Goal: Task Accomplishment & Management: Use online tool/utility

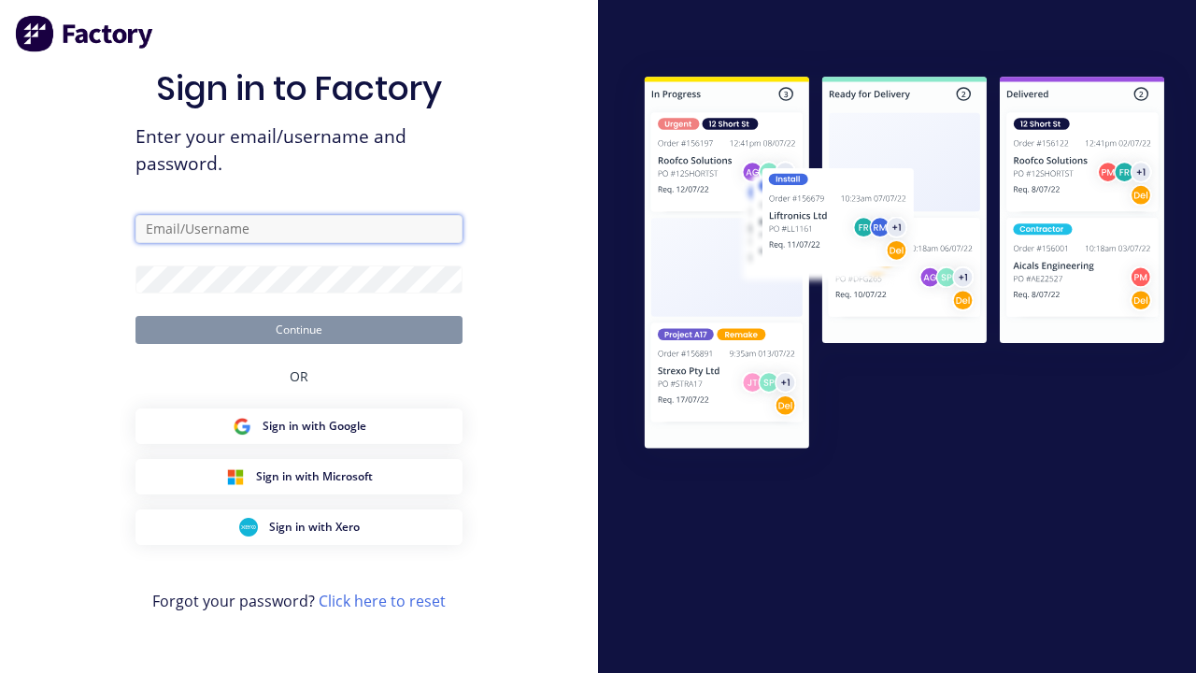
click at [299, 228] on input "text" at bounding box center [298, 229] width 327 height 28
type input "[PERSON_NAME][EMAIL_ADDRESS][DOMAIN_NAME]"
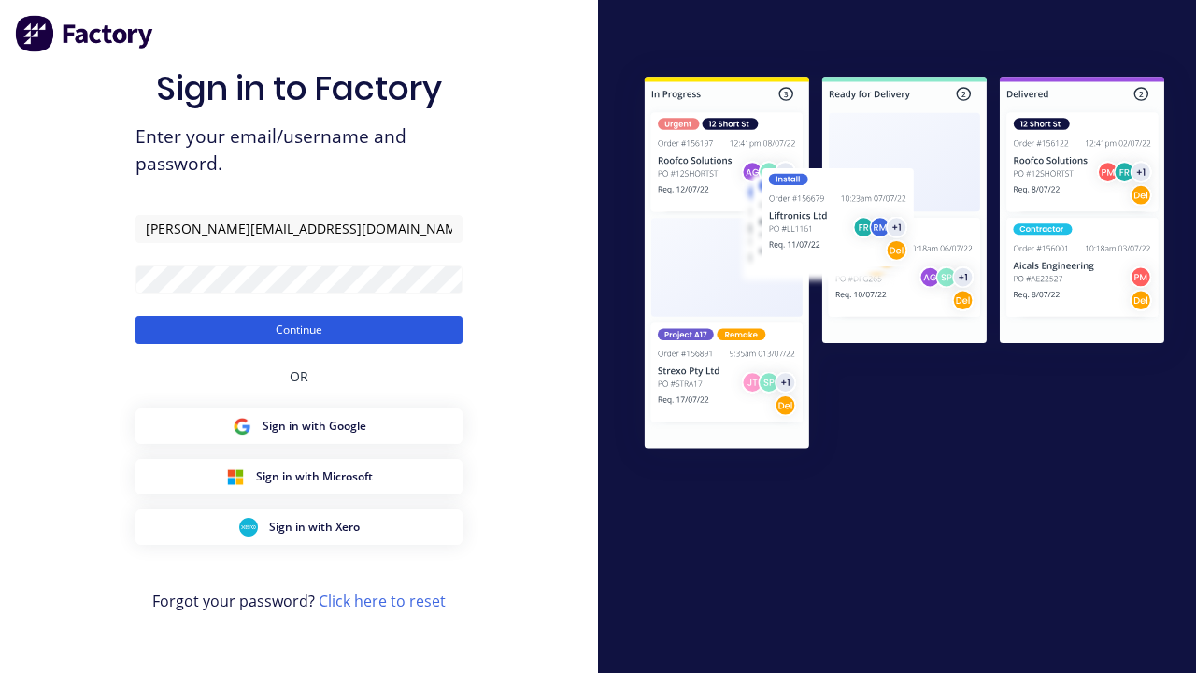
click at [299, 329] on button "Continue" at bounding box center [298, 330] width 327 height 28
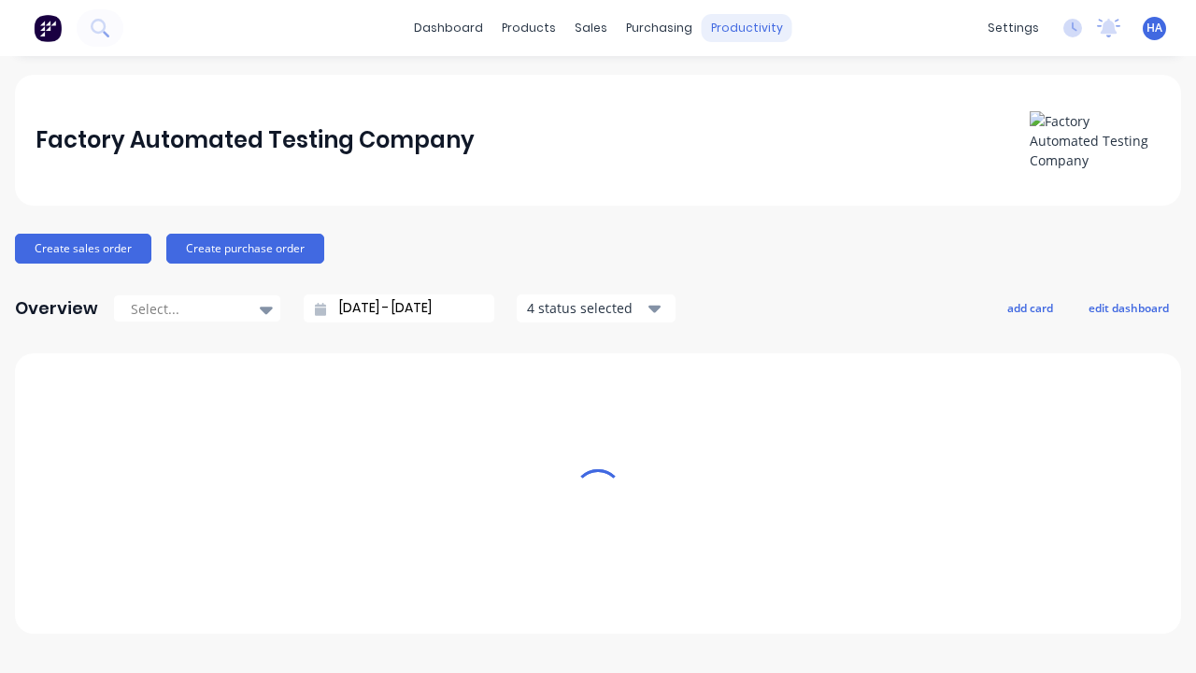
click at [727, 28] on div "productivity" at bounding box center [747, 28] width 91 height 28
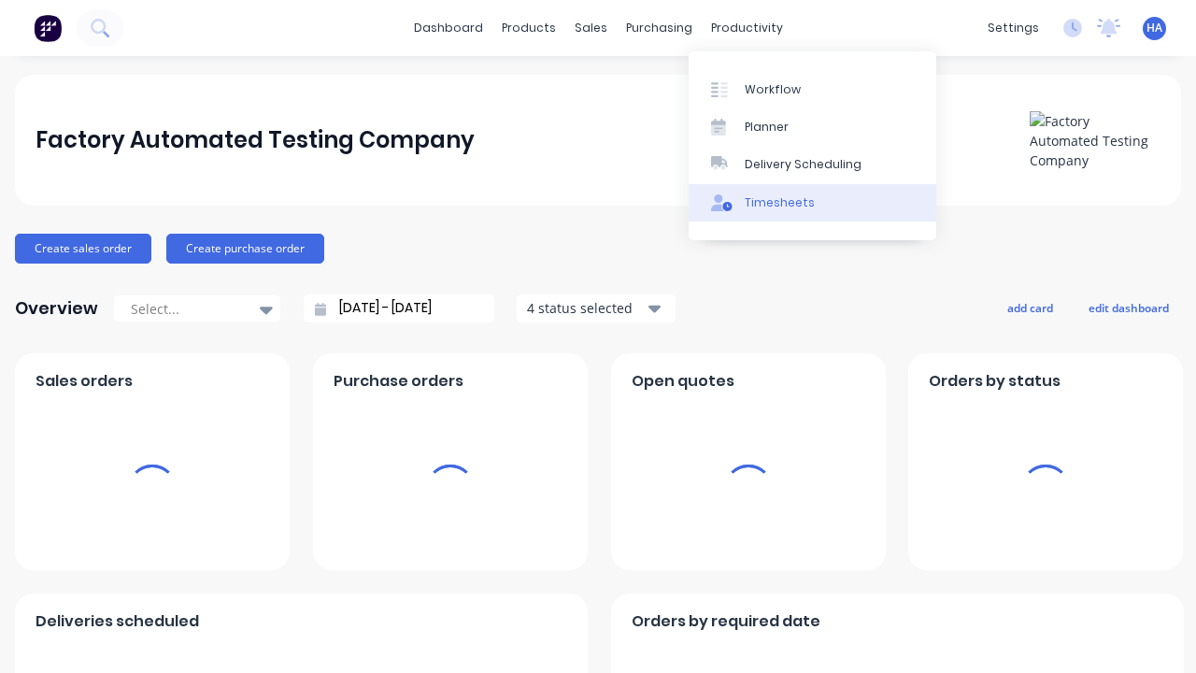
click at [812, 202] on link "Timesheets" at bounding box center [812, 202] width 248 height 37
